Goal: Navigation & Orientation: Find specific page/section

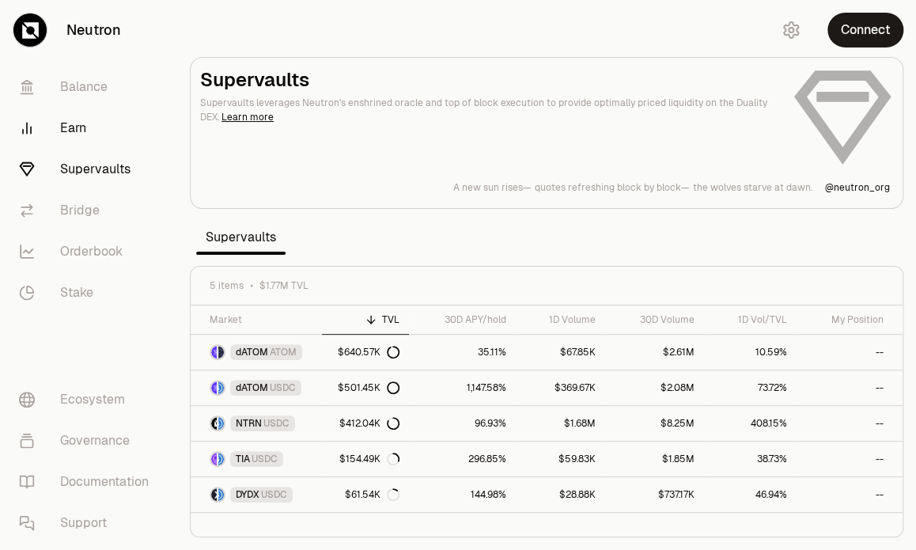
click at [101, 124] on link "Earn" at bounding box center [88, 128] width 164 height 41
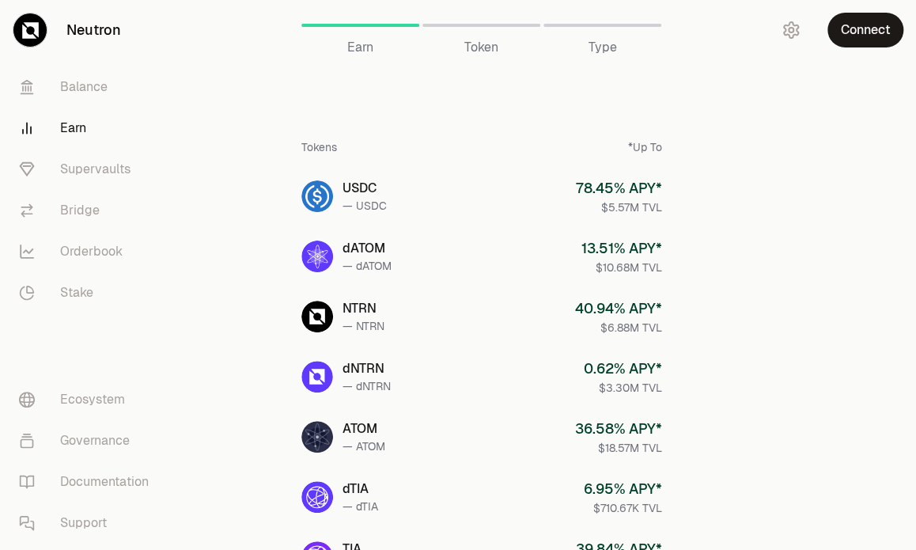
click at [496, 29] on div "Token" at bounding box center [481, 25] width 118 height 38
click at [485, 49] on span "Token" at bounding box center [481, 47] width 34 height 19
click at [615, 52] on span "Type" at bounding box center [602, 47] width 28 height 19
click at [88, 81] on link "Balance" at bounding box center [88, 86] width 164 height 41
